Goal: Information Seeking & Learning: Learn about a topic

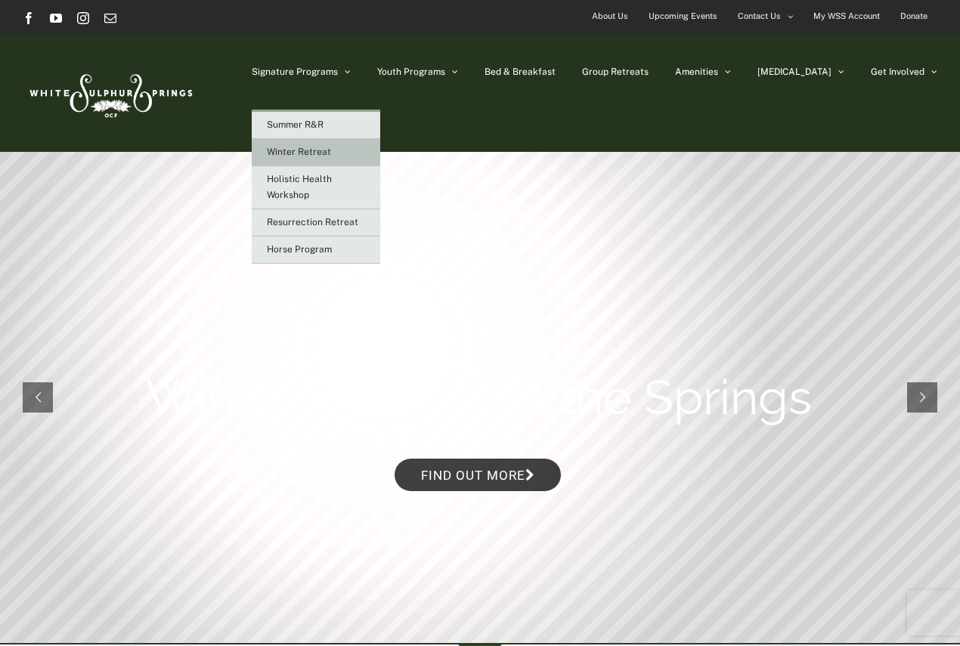
click at [380, 149] on link "Winter Retreat" at bounding box center [316, 152] width 129 height 27
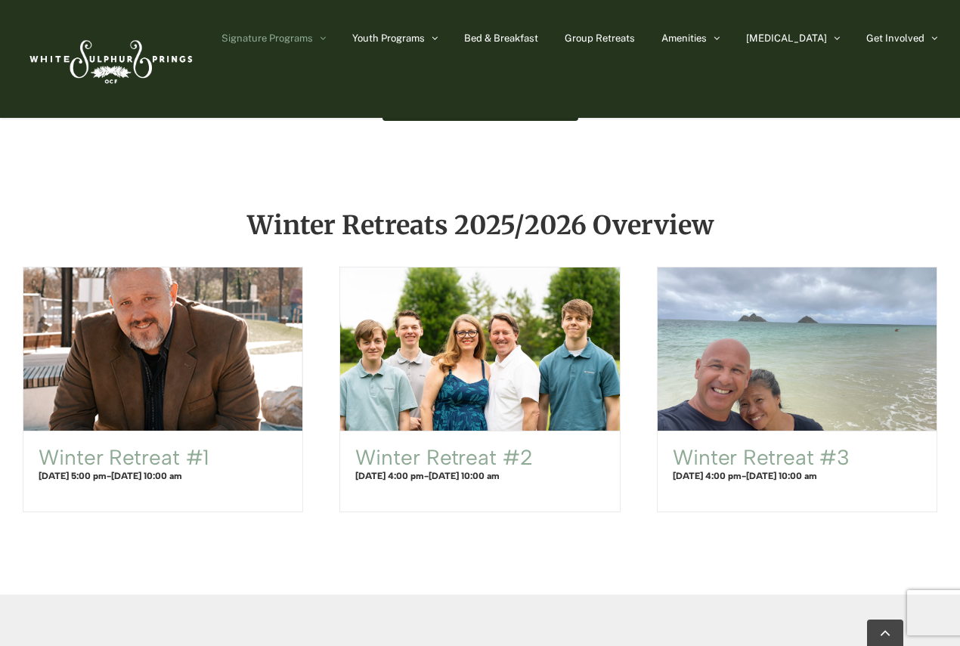
scroll to position [752, 0]
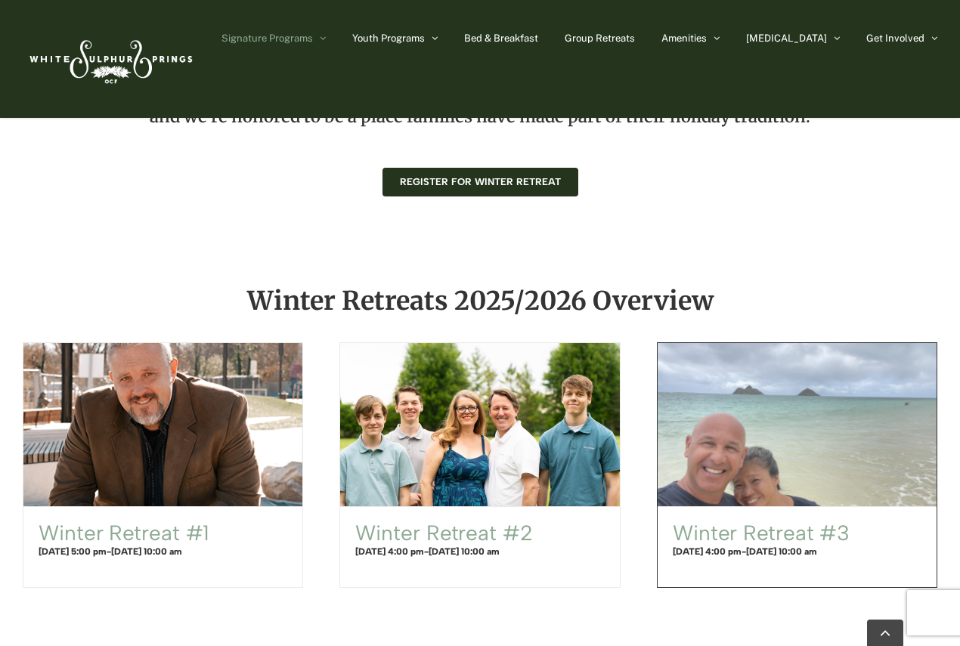
click at [773, 479] on span "Winter Retreat #3" at bounding box center [796, 426] width 307 height 180
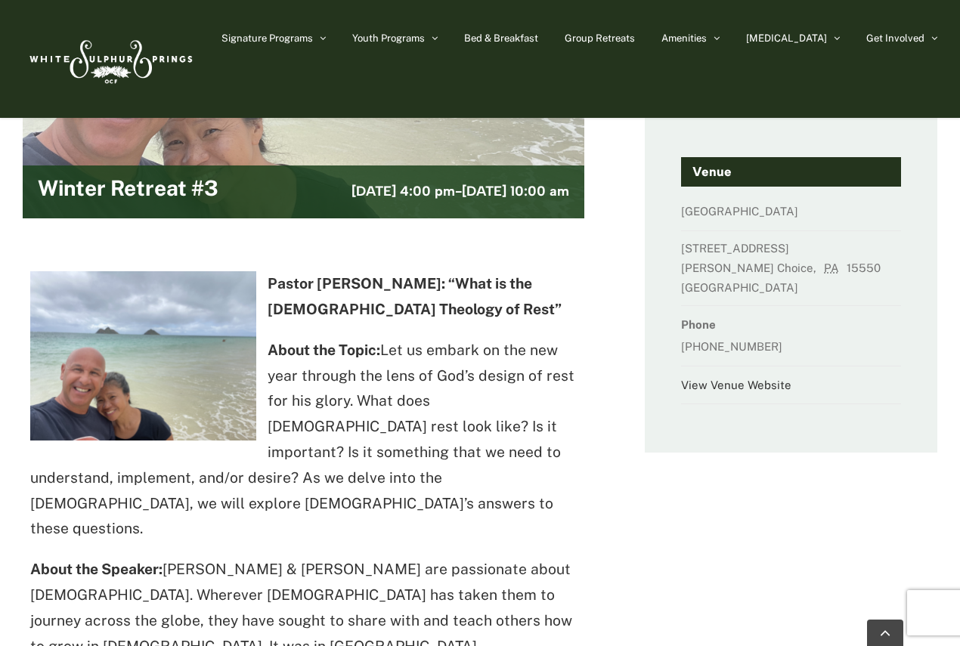
scroll to position [302, 0]
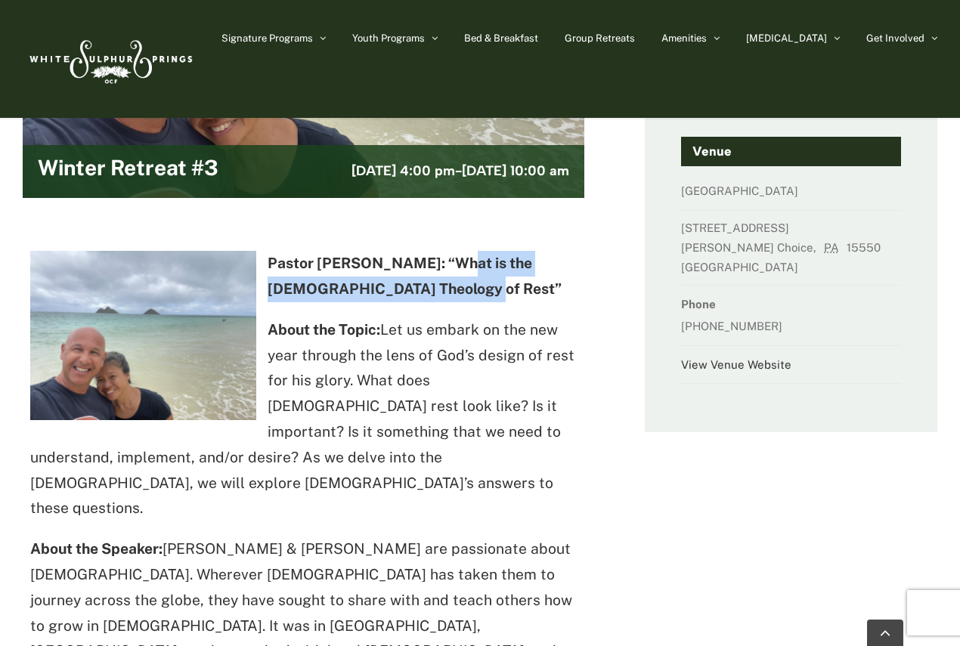
drag, startPoint x: 437, startPoint y: 259, endPoint x: 451, endPoint y: 293, distance: 36.6
click at [451, 293] on strong "Pastor Dave Merrifield: “What is the Christian Theology of Rest”" at bounding box center [415, 276] width 294 height 42
copy strong "What is the Christian Theology of Rest"
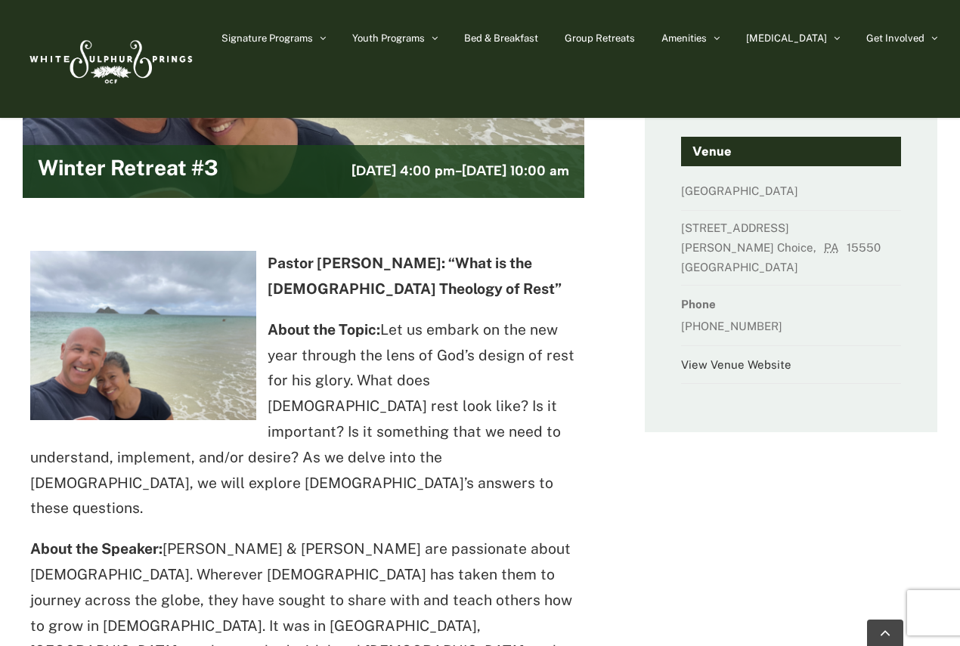
click at [275, 262] on strong "Pastor Dave Merrifield: “What is the Christian Theology of Rest”" at bounding box center [415, 276] width 294 height 42
click at [274, 262] on p "Pastor Dave Merrifield: “What is the Christian Theology of Rest”" at bounding box center [303, 276] width 547 height 51
click at [270, 262] on strong "Pastor Dave Merrifield: “What is the Christian Theology of Rest”" at bounding box center [415, 276] width 294 height 42
drag, startPoint x: 270, startPoint y: 262, endPoint x: 397, endPoint y: 247, distance: 127.8
click at [397, 247] on div "Pastor Dave Merrifield: “What is the Christian Theology of Rest” About the Topi…" at bounding box center [303, 534] width 547 height 597
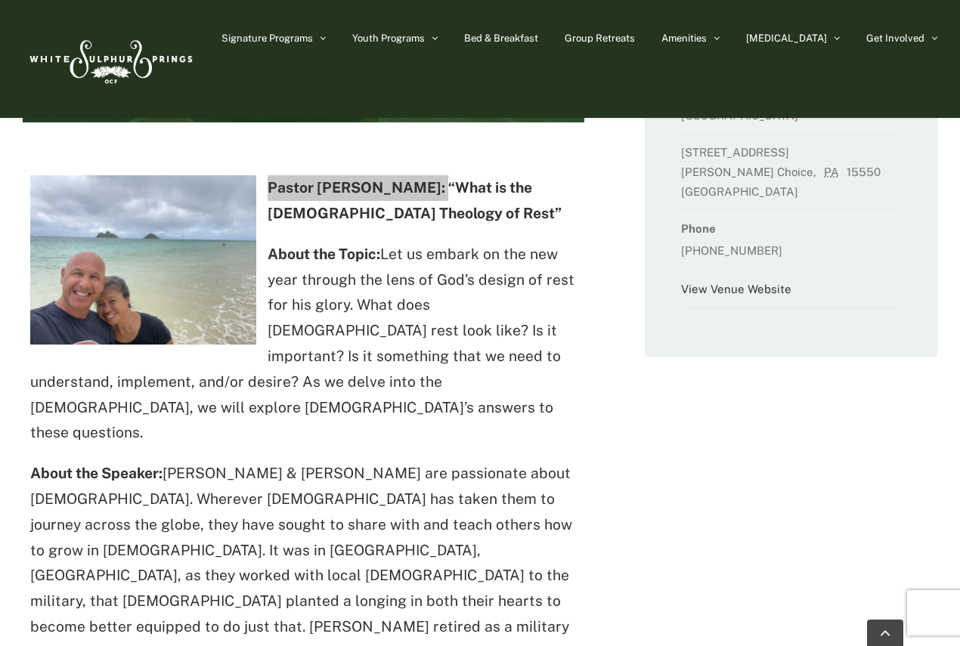
scroll to position [454, 0]
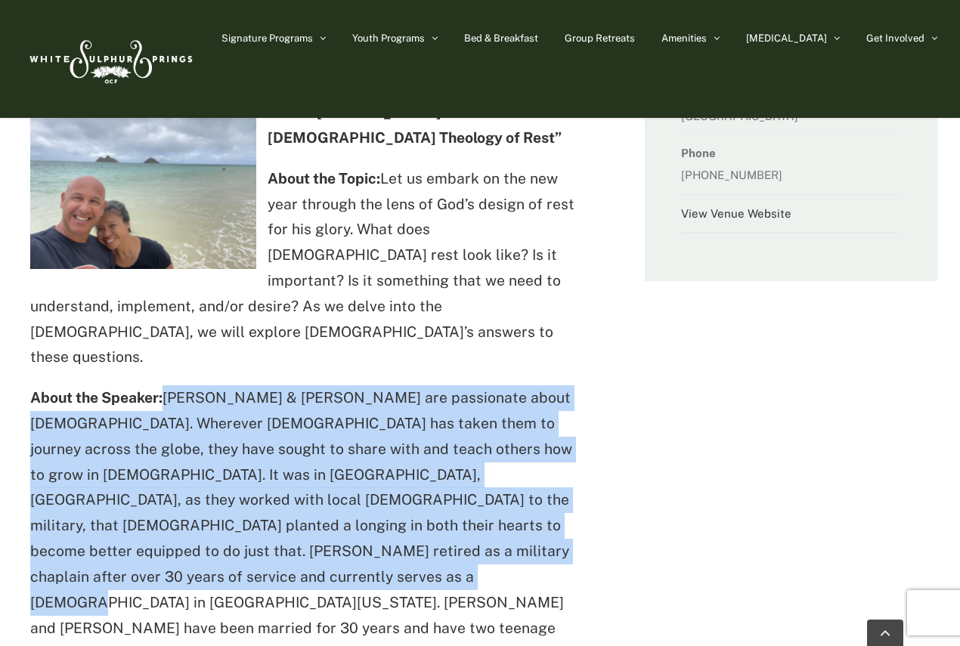
drag, startPoint x: 166, startPoint y: 371, endPoint x: 214, endPoint y: 545, distance: 180.3
click at [214, 545] on p "About the Speaker: Dave & Monica Merrifield are passionate about Jesus. Whereve…" at bounding box center [303, 526] width 547 height 281
copy p "Dave & Monica Merrifield are passionate about Jesus. Wherever God has taken the…"
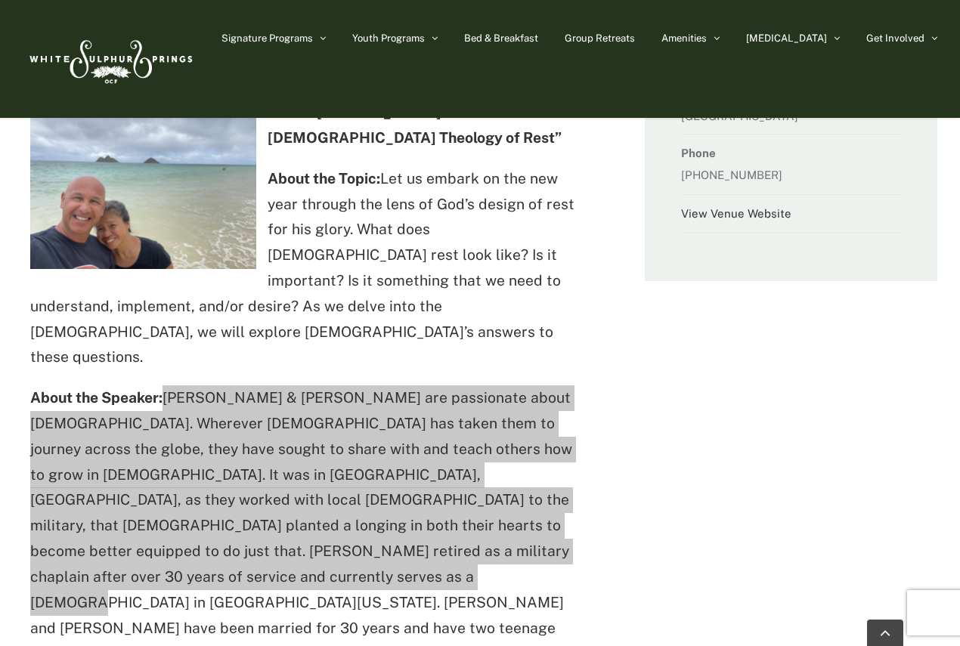
scroll to position [378, 0]
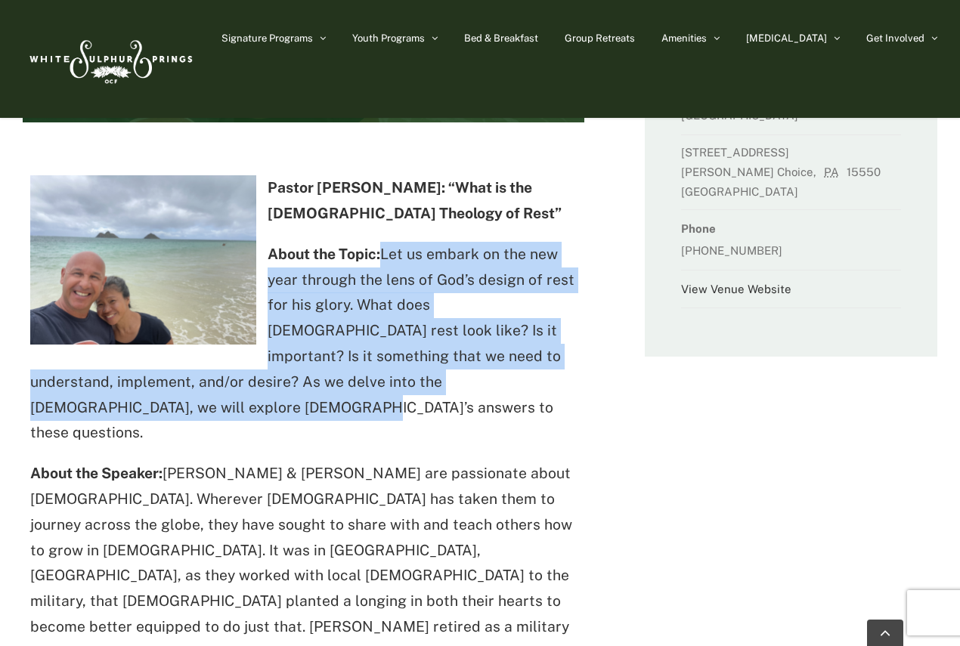
drag, startPoint x: 383, startPoint y: 257, endPoint x: 379, endPoint y: 402, distance: 145.2
click at [379, 402] on p "About the Topic: Let us embark on the new year through the lens of God’s design…" at bounding box center [303, 344] width 547 height 205
copy p "Let us embark on the new year through the lens of God’s design of rest for his …"
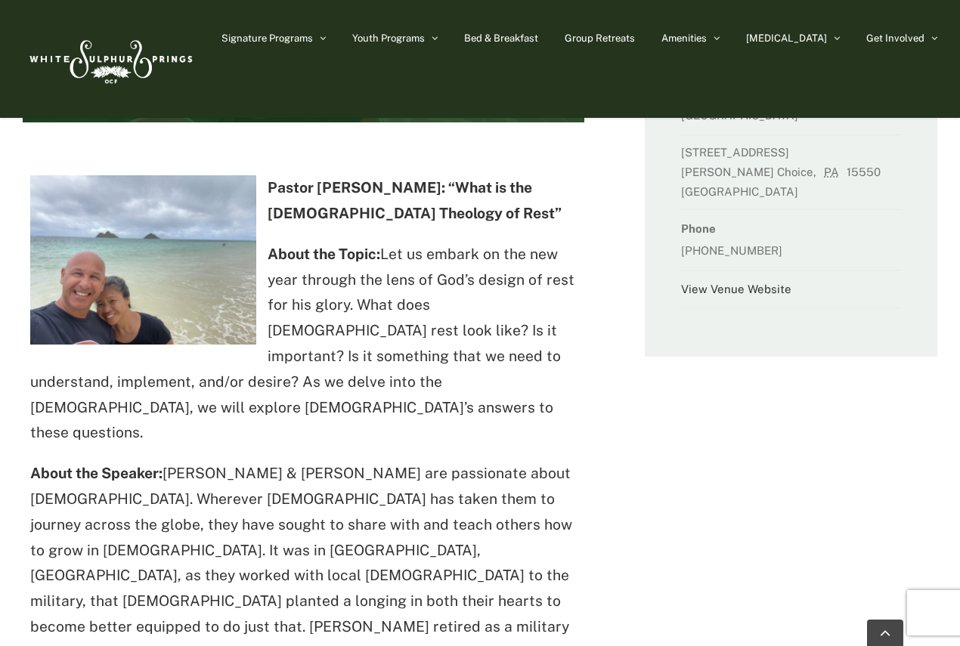
click at [501, 423] on div "Pastor Dave Merrifield: “What is the Christian Theology of Rest” About the Topi…" at bounding box center [303, 458] width 547 height 567
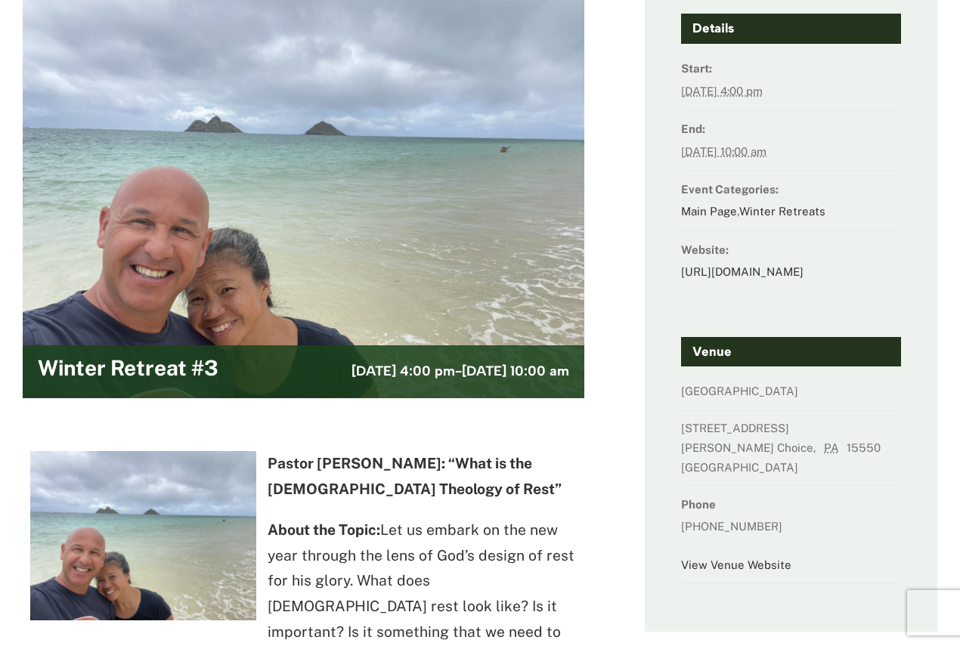
scroll to position [0, 0]
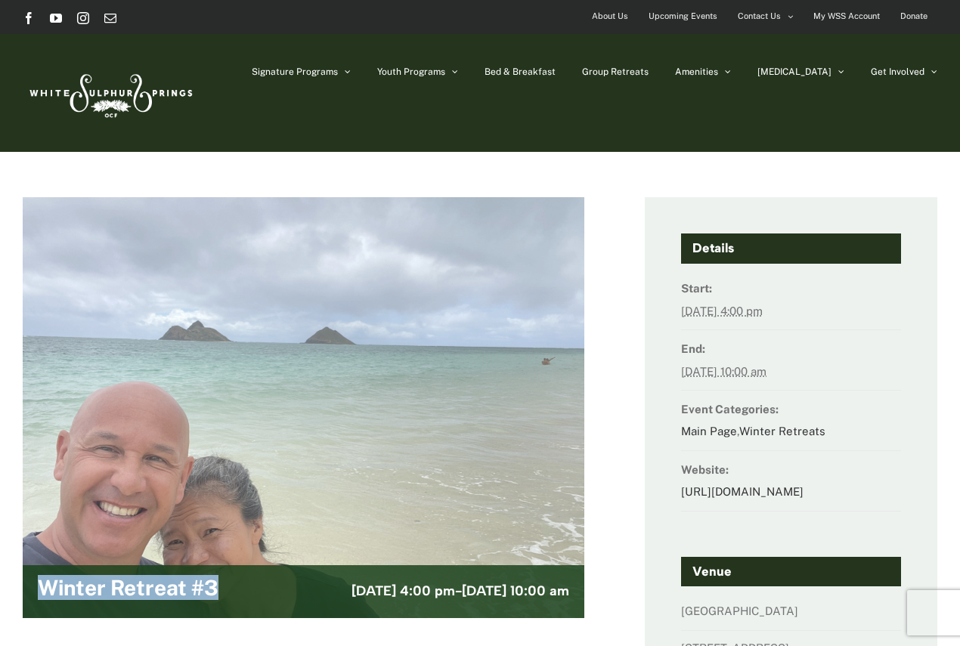
drag, startPoint x: 40, startPoint y: 569, endPoint x: 239, endPoint y: 556, distance: 199.3
click at [239, 566] on div "Winter Retreat #3 December 30, 2025 @ 4:00 pm - January 2, 2026 @ 10:00 am" at bounding box center [304, 592] width 562 height 53
copy h2 "Winter Retreat #3"
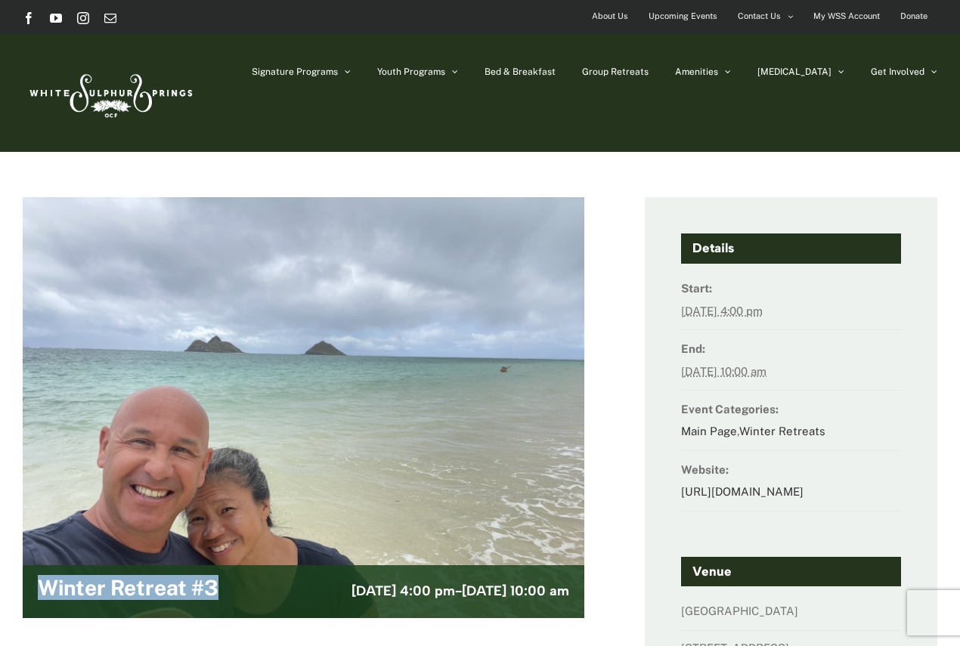
click at [90, 88] on img at bounding box center [110, 92] width 174 height 71
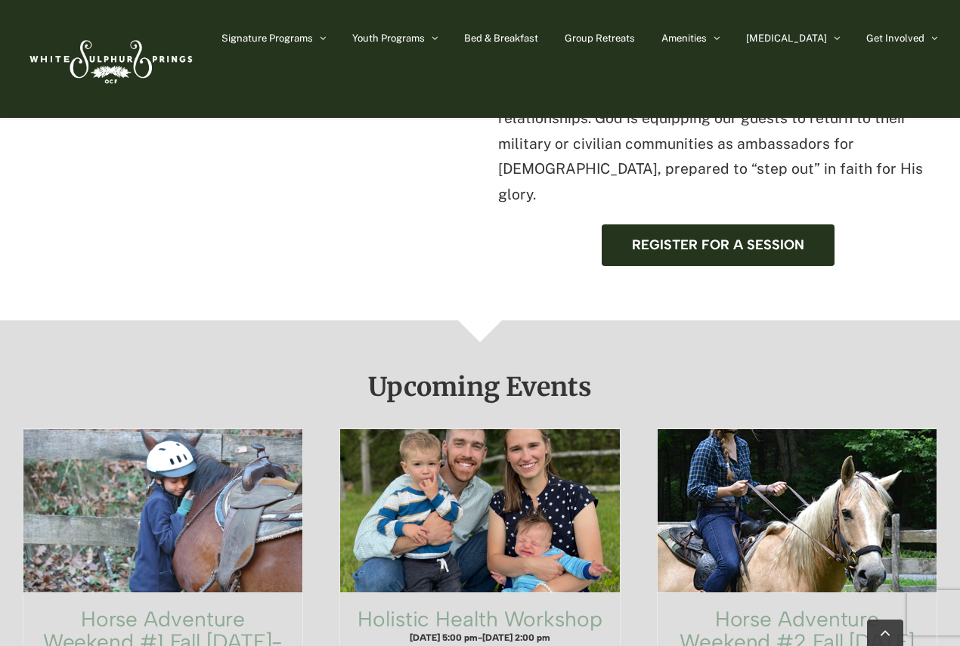
scroll to position [756, 0]
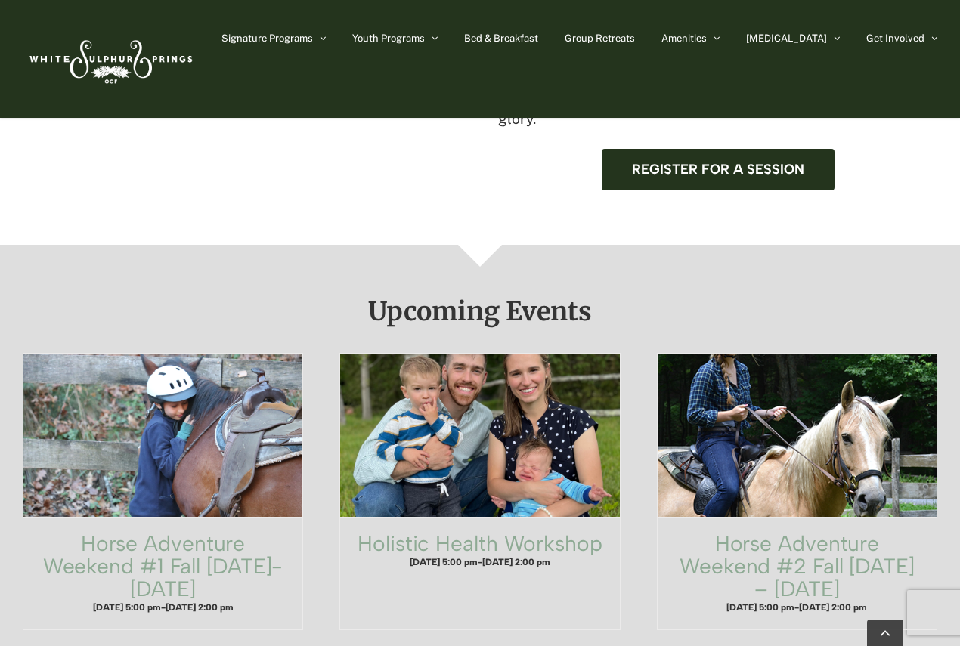
click at [612, 609] on div "Horse Adventure Weekend #1 Fall [DATE]-[DATE] 5:00 pm - [DATE] 2:00 pm Holistic…" at bounding box center [480, 510] width 915 height 314
click at [606, 620] on div "Upcoming Events Horse Adventure Weekend #1 Fall [DATE]-[DATE] 5:00 pm - [DATE] …" at bounding box center [480, 518] width 915 height 547
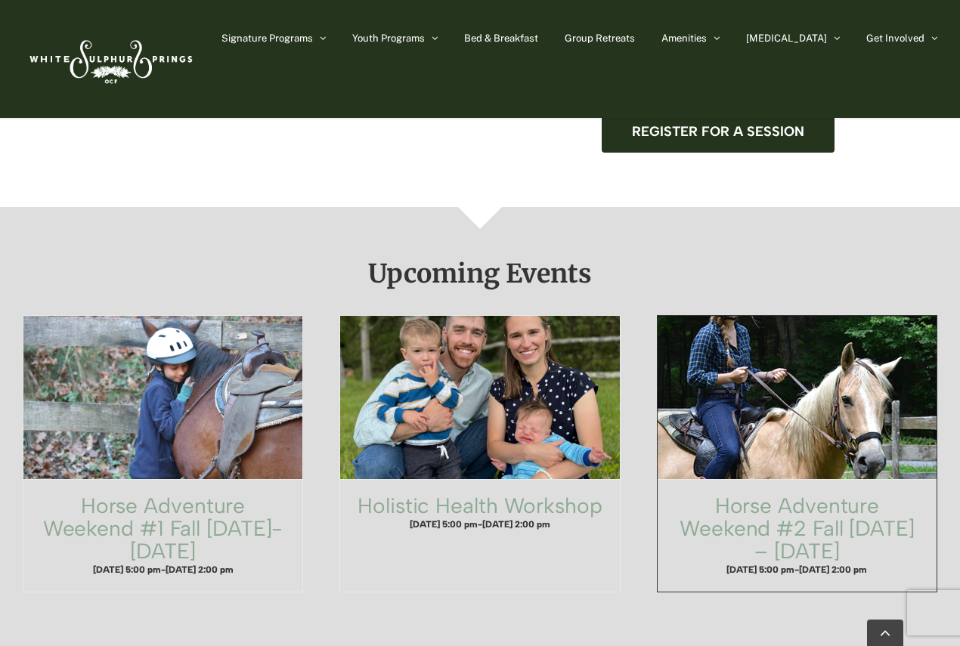
scroll to position [832, 0]
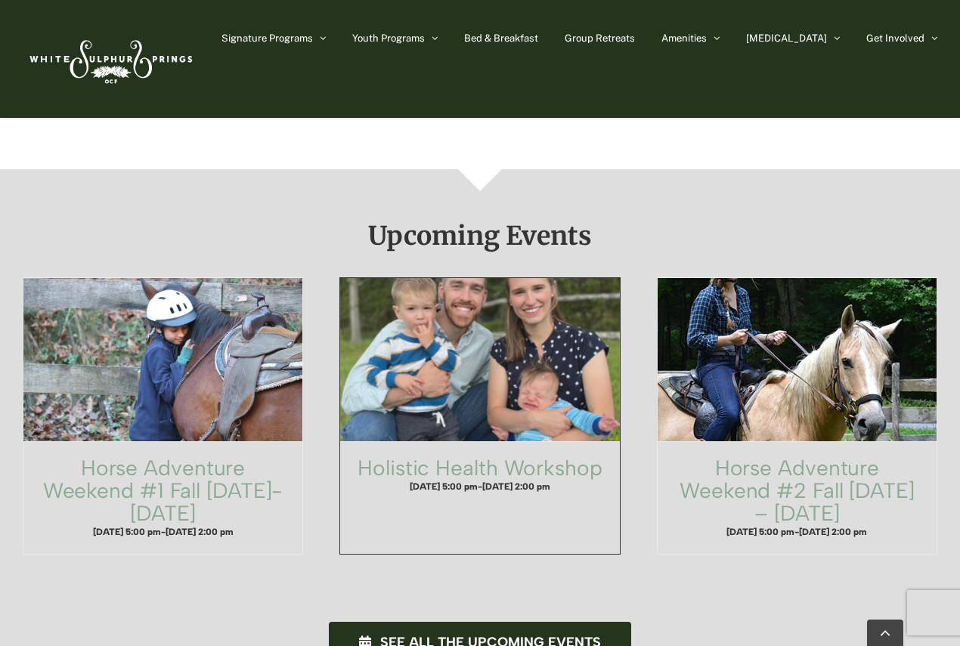
click at [463, 327] on span "Holistic Health Workshop" at bounding box center [480, 361] width 307 height 180
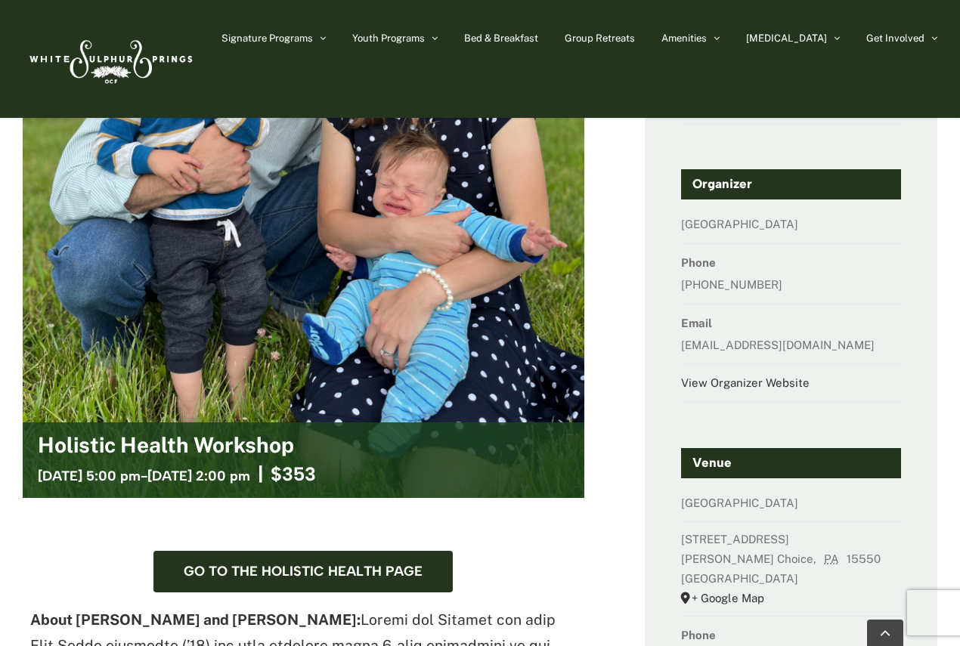
scroll to position [302, 0]
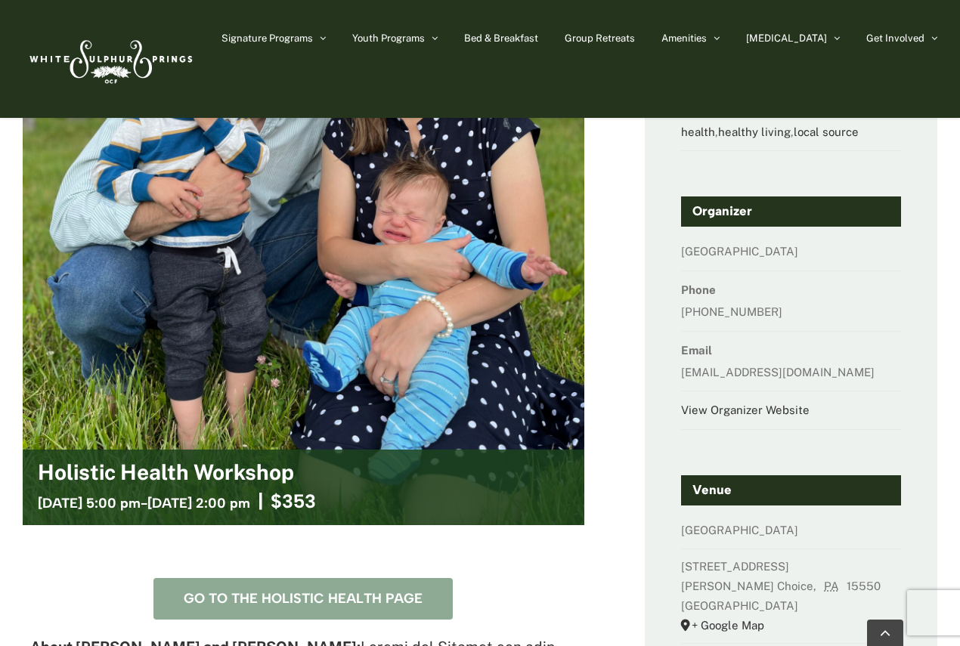
click at [351, 595] on span "Go to the Holistic Health Page" at bounding box center [303, 599] width 239 height 16
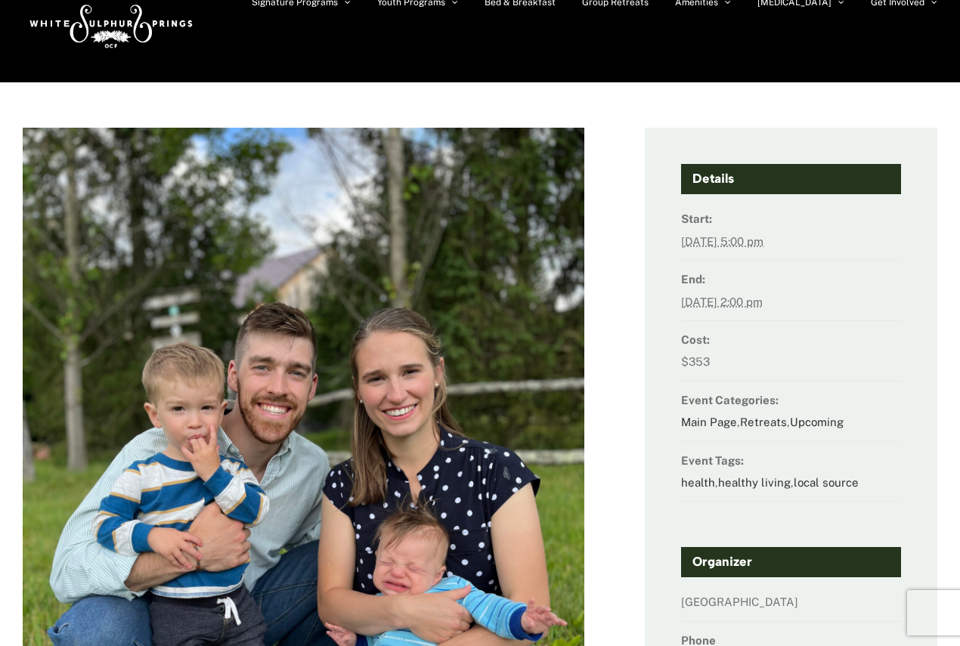
scroll to position [0, 0]
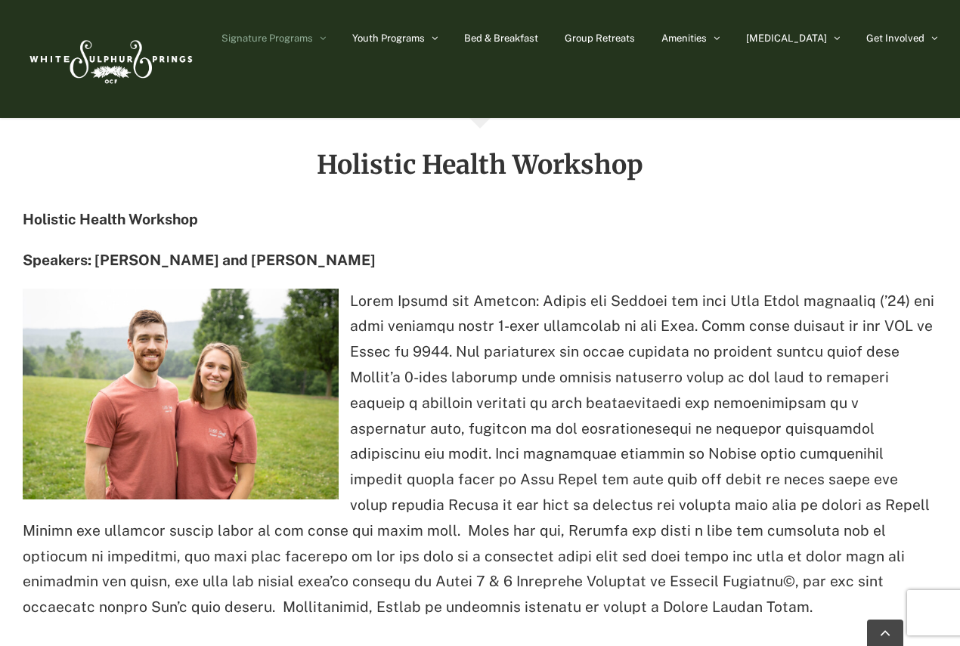
scroll to position [1815, 0]
